Goal: Obtain resource: Obtain resource

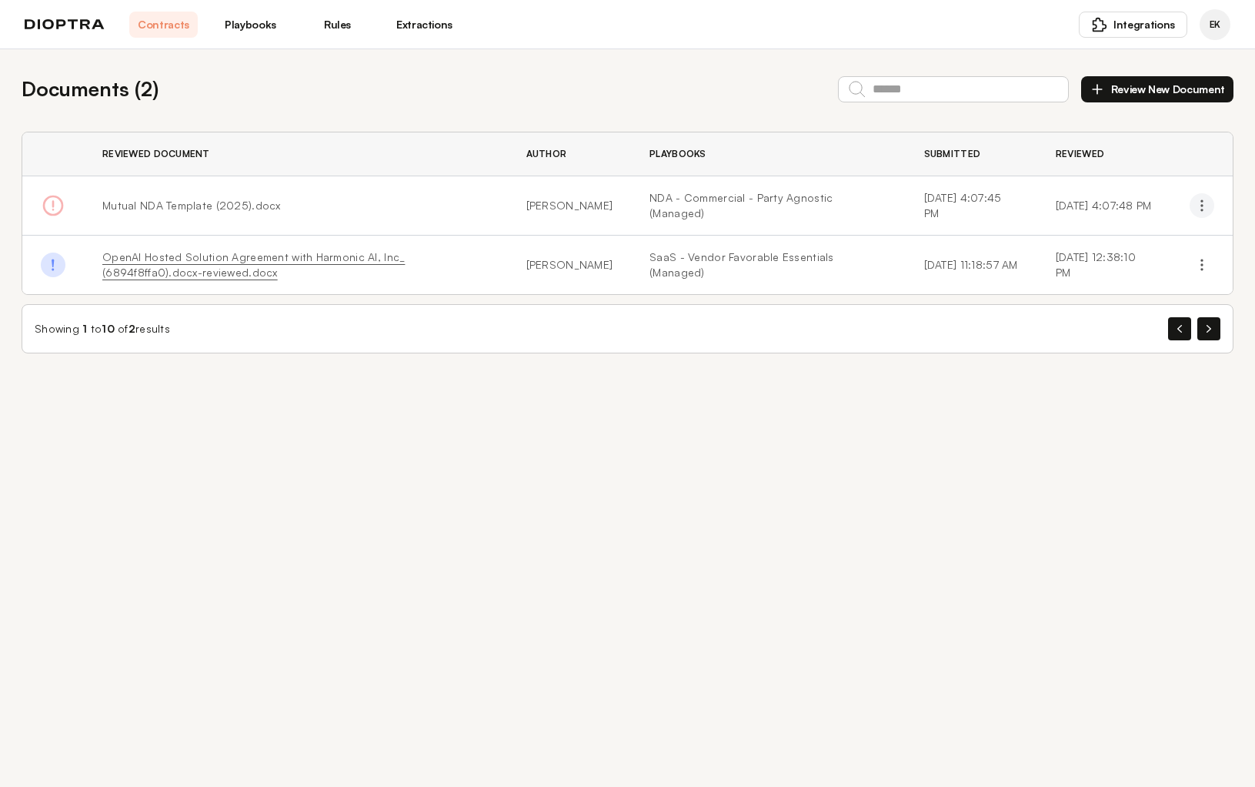
click at [1194, 199] on icon "button" at bounding box center [1201, 205] width 15 height 15
drag, startPoint x: 249, startPoint y: 205, endPoint x: 164, endPoint y: 209, distance: 84.7
click at [248, 205] on span "Mutual NDA Template (2025).docx" at bounding box center [191, 205] width 179 height 13
click at [160, 207] on span "Mutual NDA Template (2025).docx" at bounding box center [191, 205] width 179 height 13
click at [1203, 97] on button "Review New Document" at bounding box center [1157, 89] width 152 height 26
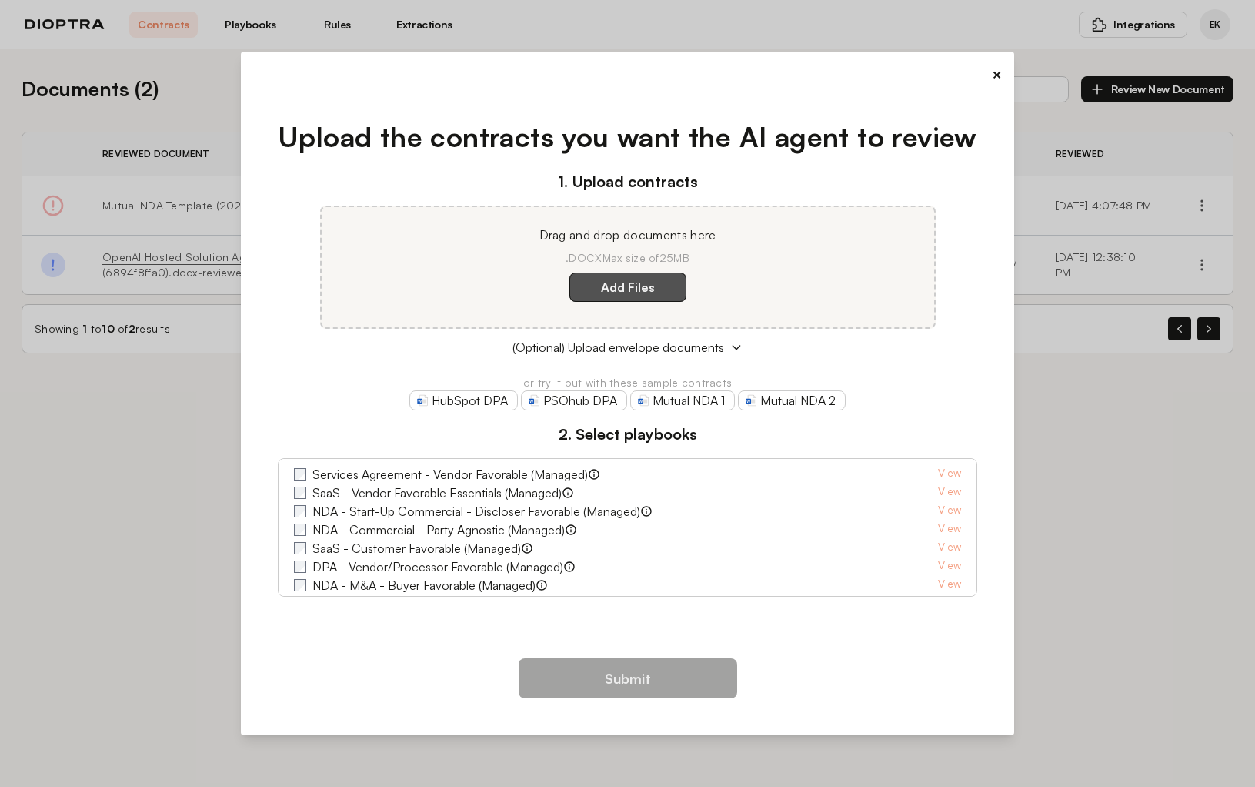
click at [637, 289] on label "Add Files" at bounding box center [628, 286] width 117 height 29
click at [0, 0] on here "Add Files" at bounding box center [0, 0] width 0 height 0
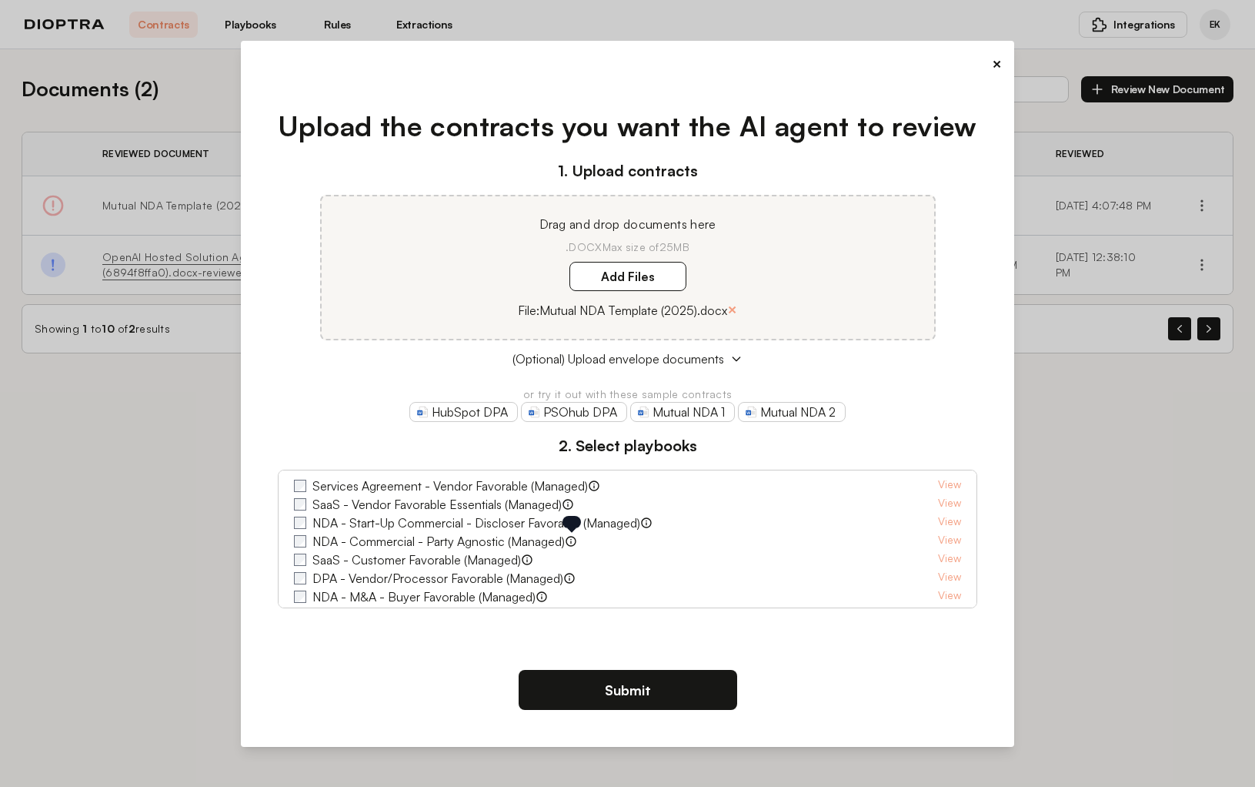
click at [572, 542] on icon at bounding box center [571, 540] width 2 height 5
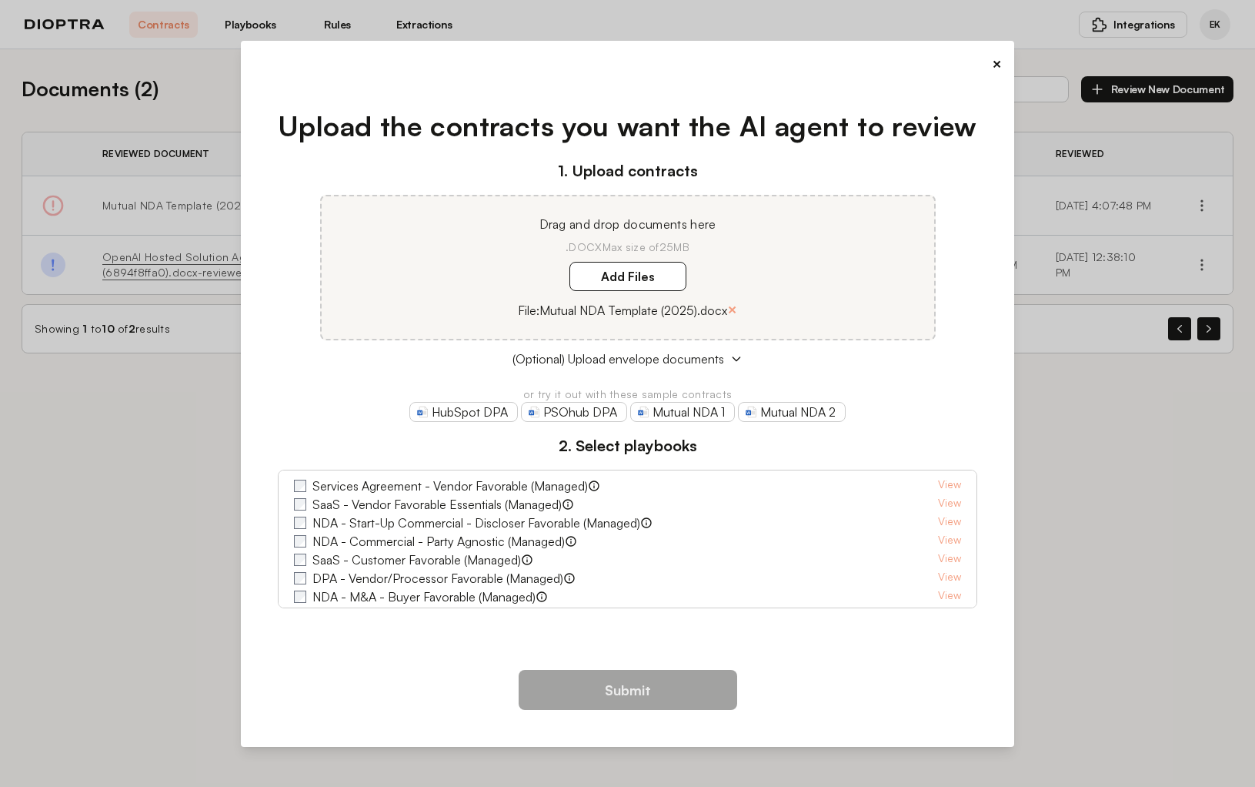
click at [690, 410] on link "Mutual NDA 1" at bounding box center [682, 412] width 105 height 20
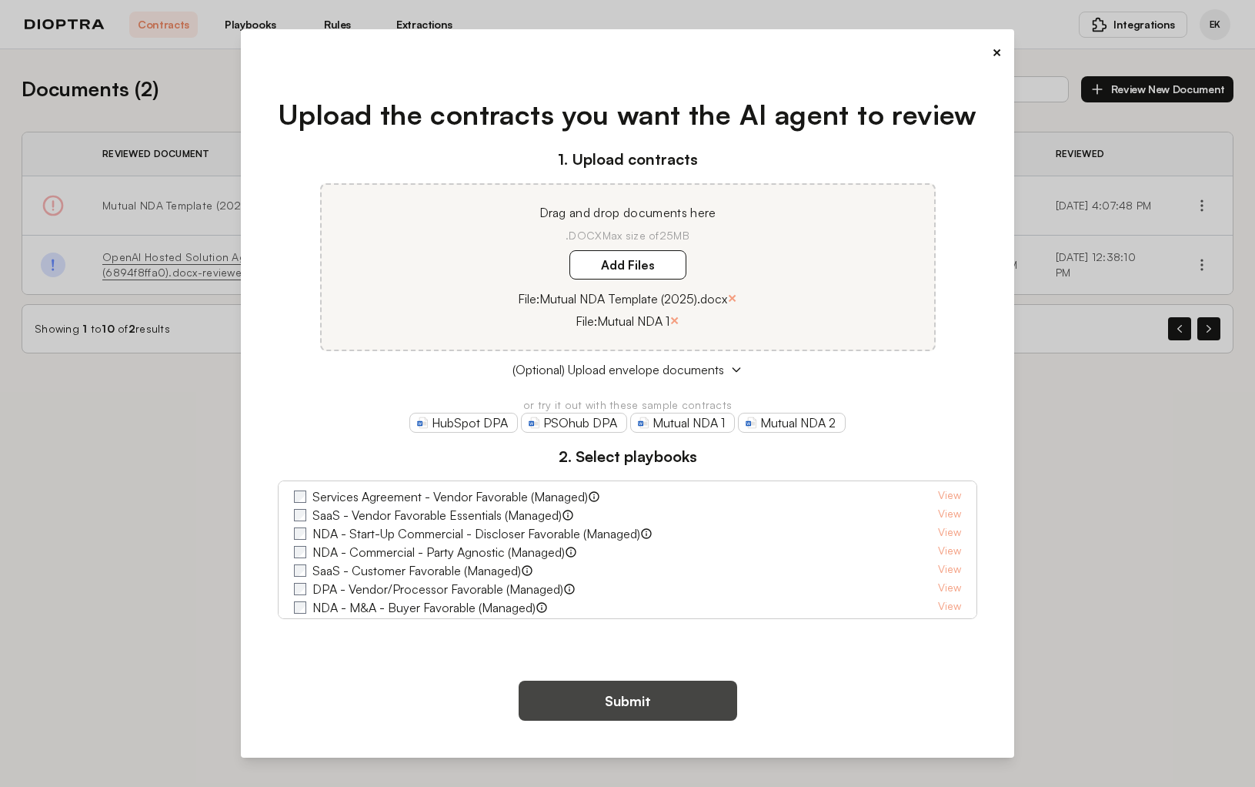
click at [624, 703] on button "Submit" at bounding box center [628, 700] width 219 height 40
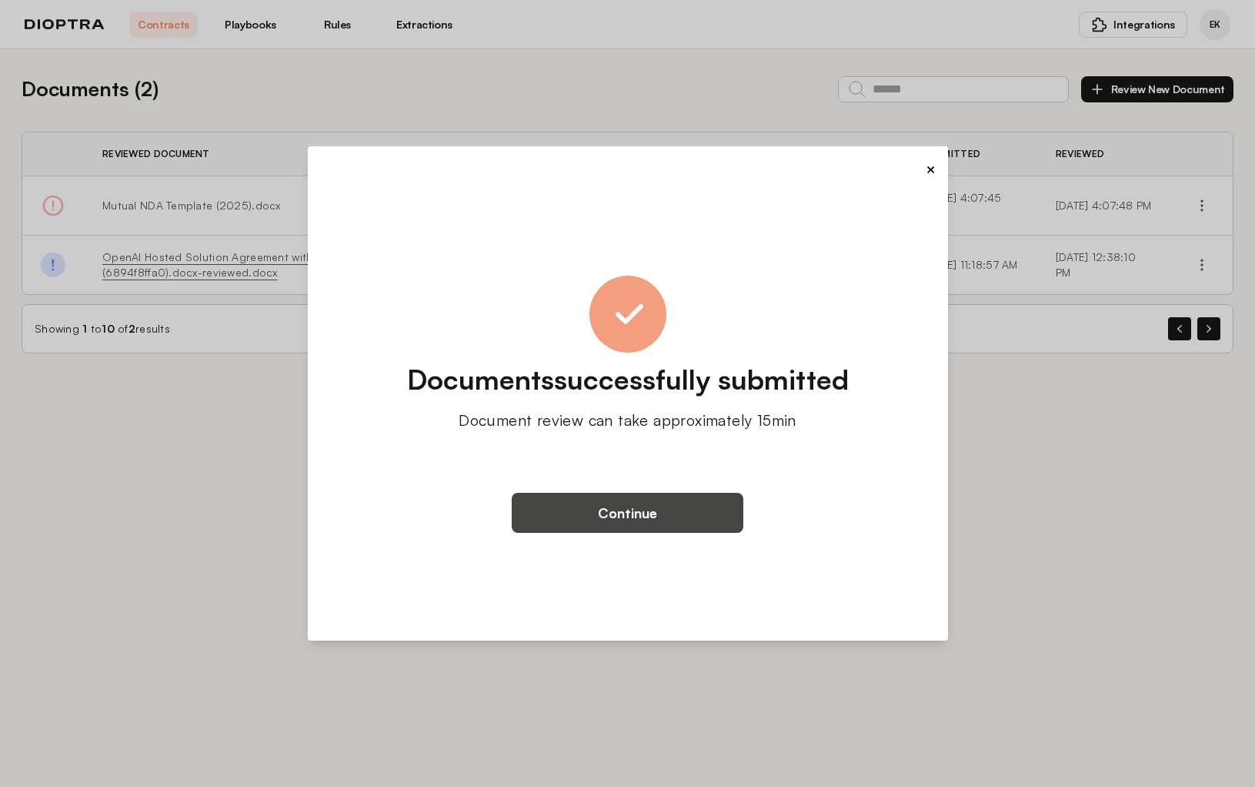
click at [664, 518] on button "Continue" at bounding box center [628, 513] width 232 height 40
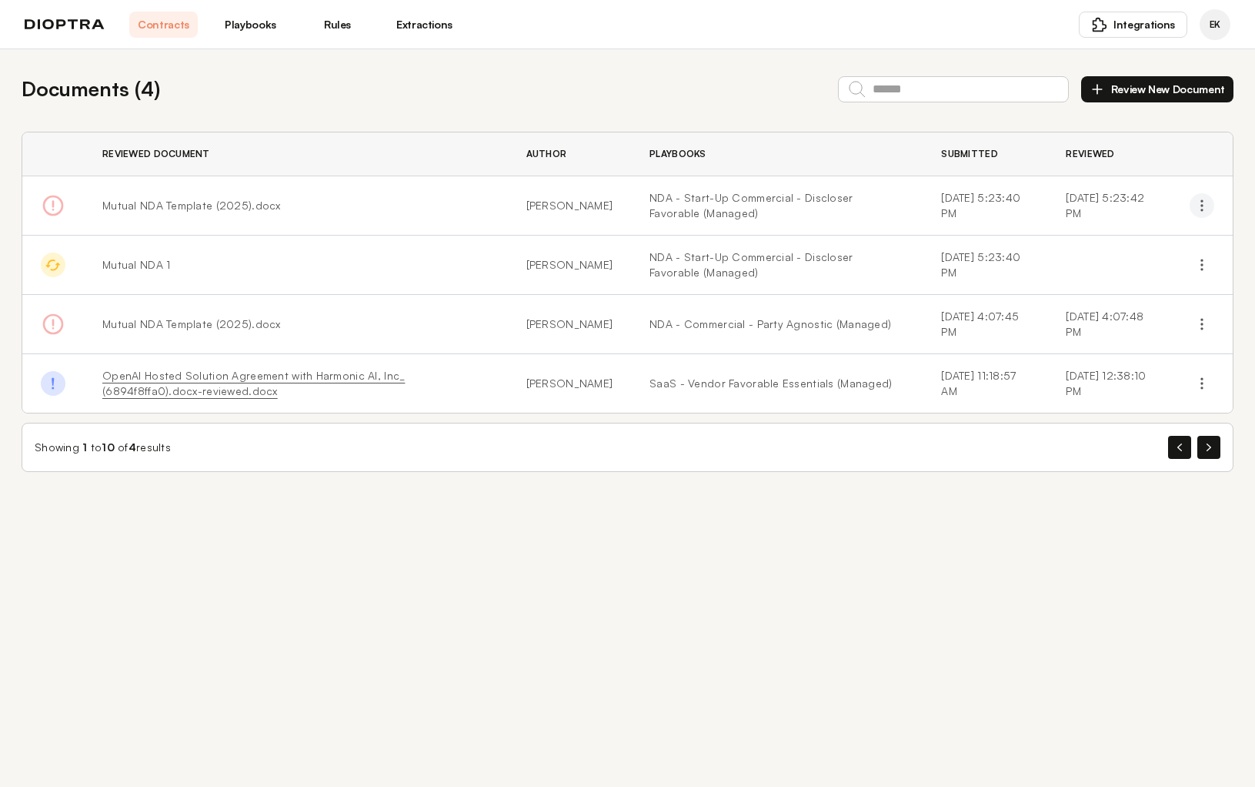
click at [1201, 199] on icon "button" at bounding box center [1201, 205] width 15 height 15
click at [631, 247] on td "NDA - Start-Up Commercial - Discloser Favorable (Managed)" at bounding box center [777, 264] width 292 height 59
click at [650, 324] on link "NDA - Commercial - Party Agnostic (Managed)" at bounding box center [777, 323] width 255 height 15
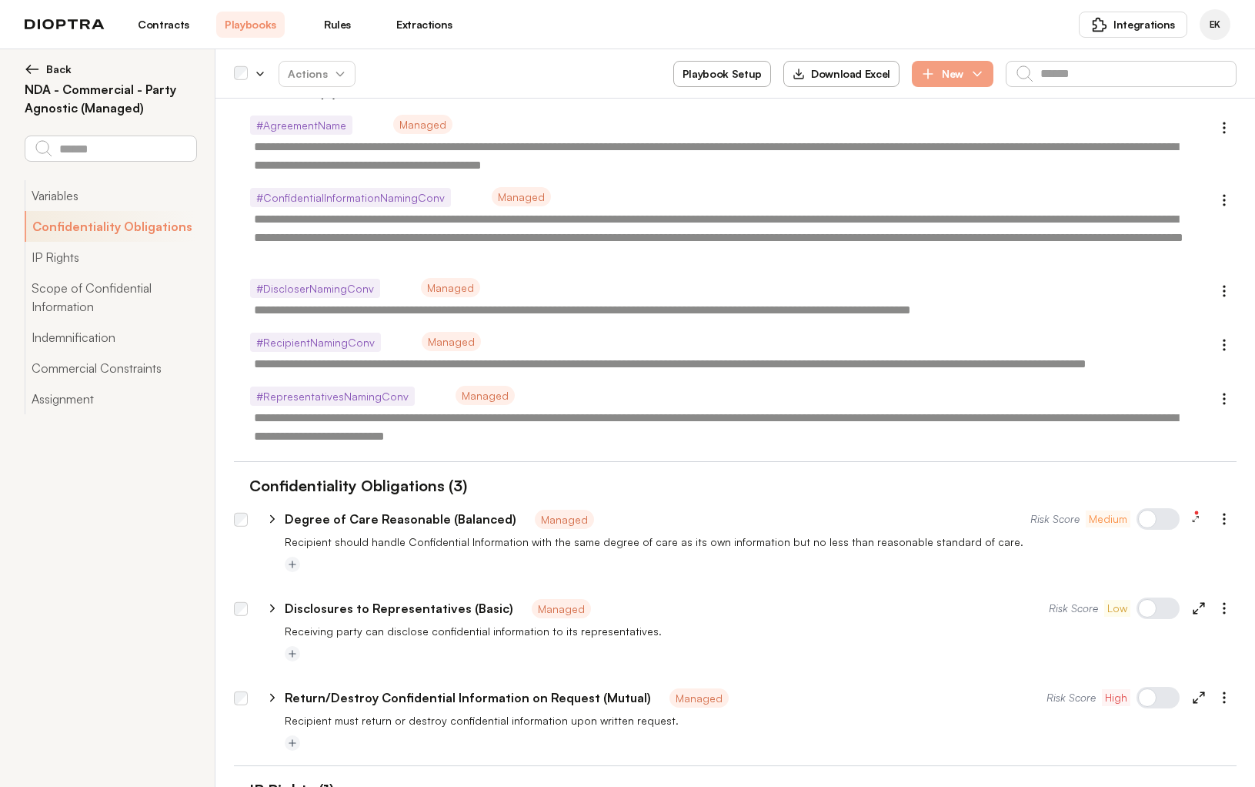
type textarea "*"
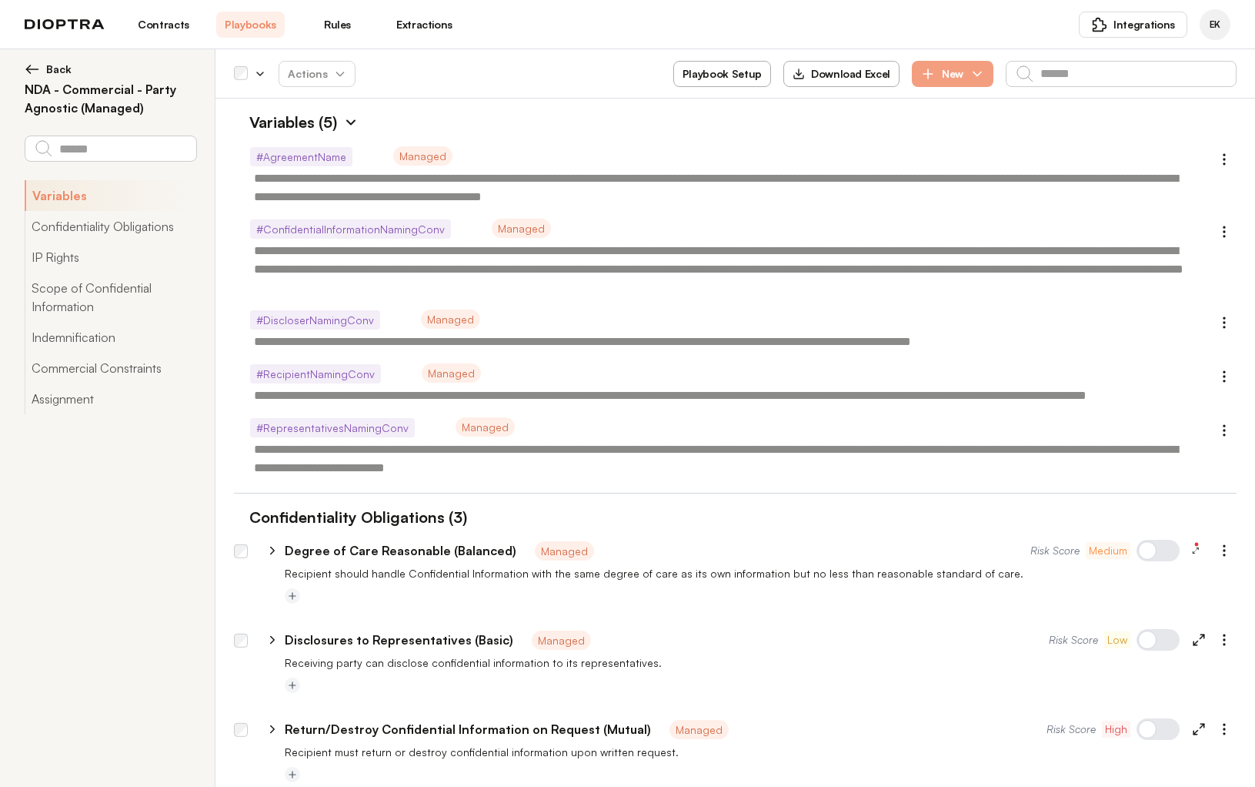
click at [162, 32] on link "Contracts" at bounding box center [163, 25] width 68 height 26
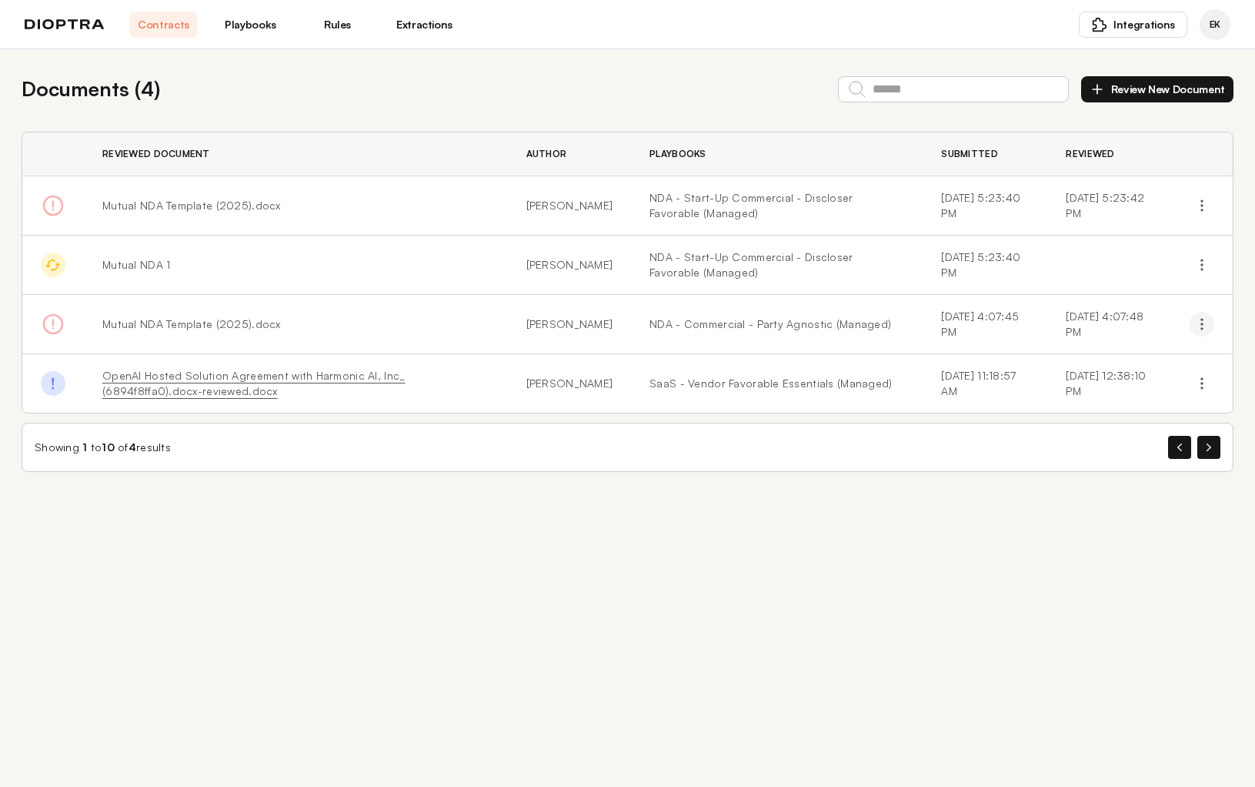
click at [1211, 321] on button "button" at bounding box center [1202, 324] width 25 height 25
click at [375, 329] on td "Mutual NDA Template (2025).docx" at bounding box center [296, 324] width 424 height 59
